Goal: Task Accomplishment & Management: Complete application form

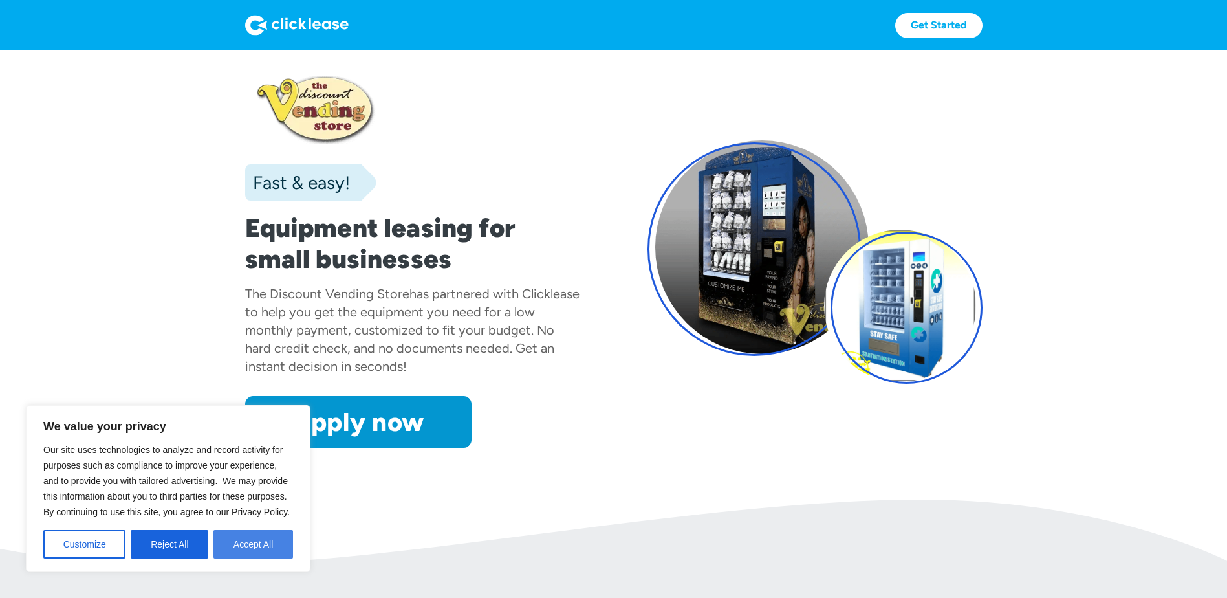
click at [229, 536] on button "Accept All" at bounding box center [253, 544] width 80 height 28
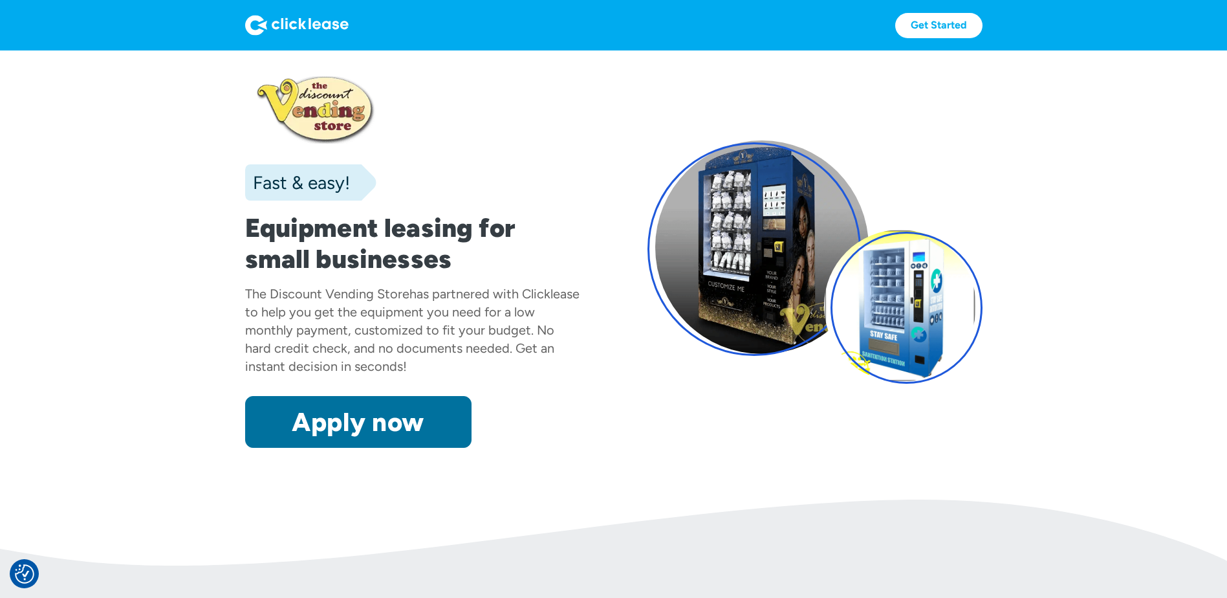
click at [351, 440] on link "Apply now" at bounding box center [358, 422] width 226 height 52
